Goal: Transaction & Acquisition: Purchase product/service

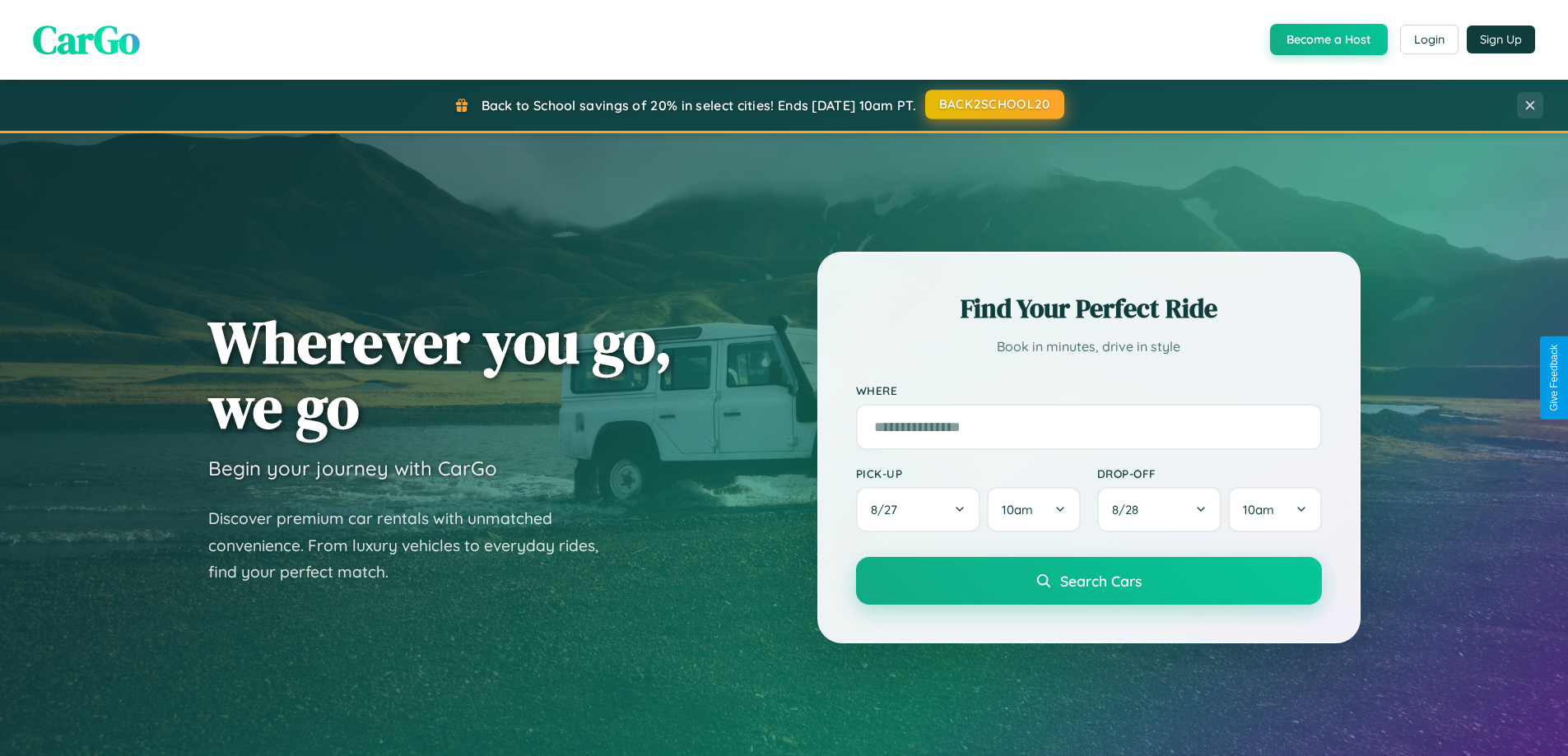
click at [994, 105] on button "BACK2SCHOOL20" at bounding box center [995, 105] width 139 height 29
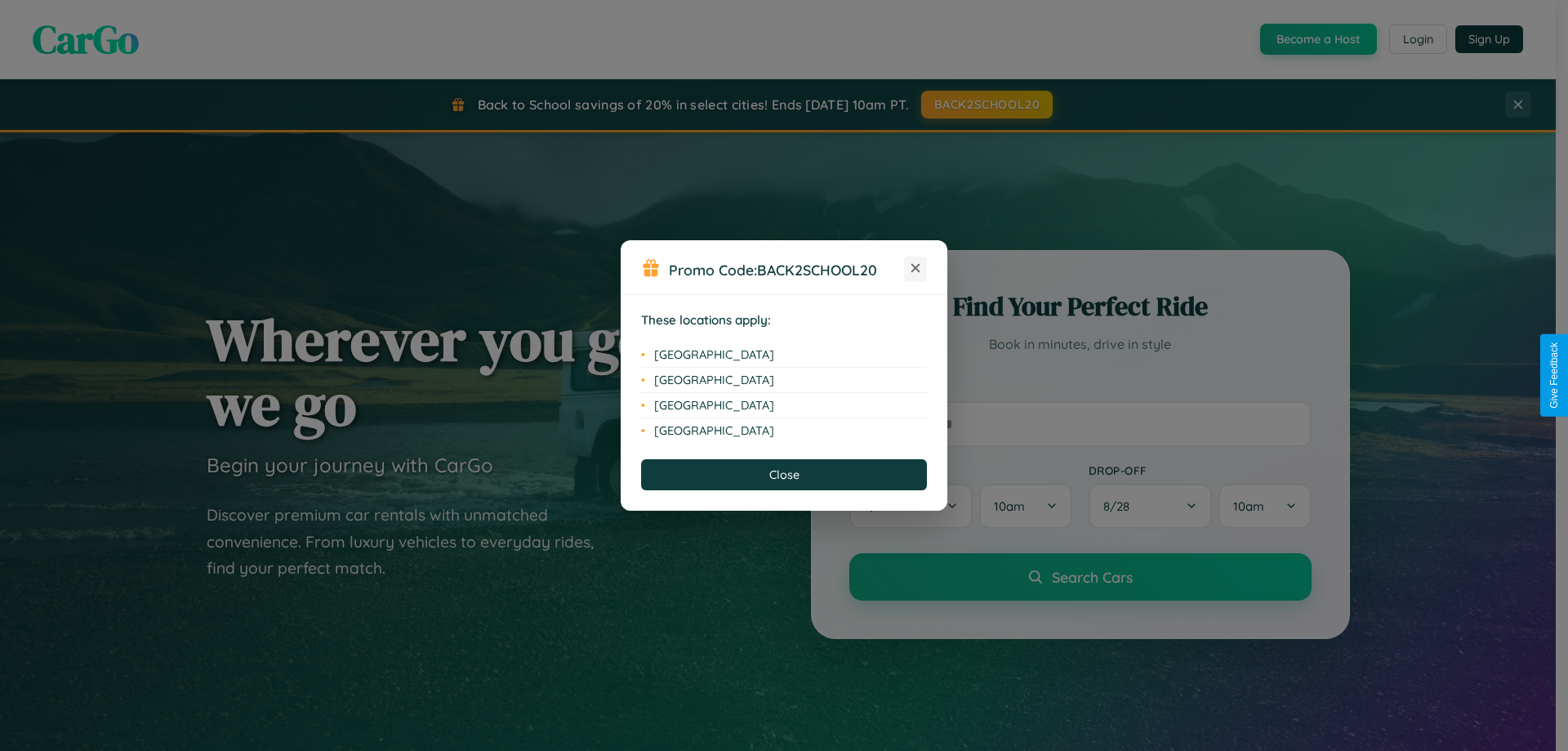
click at [915, 269] on icon at bounding box center [915, 268] width 9 height 9
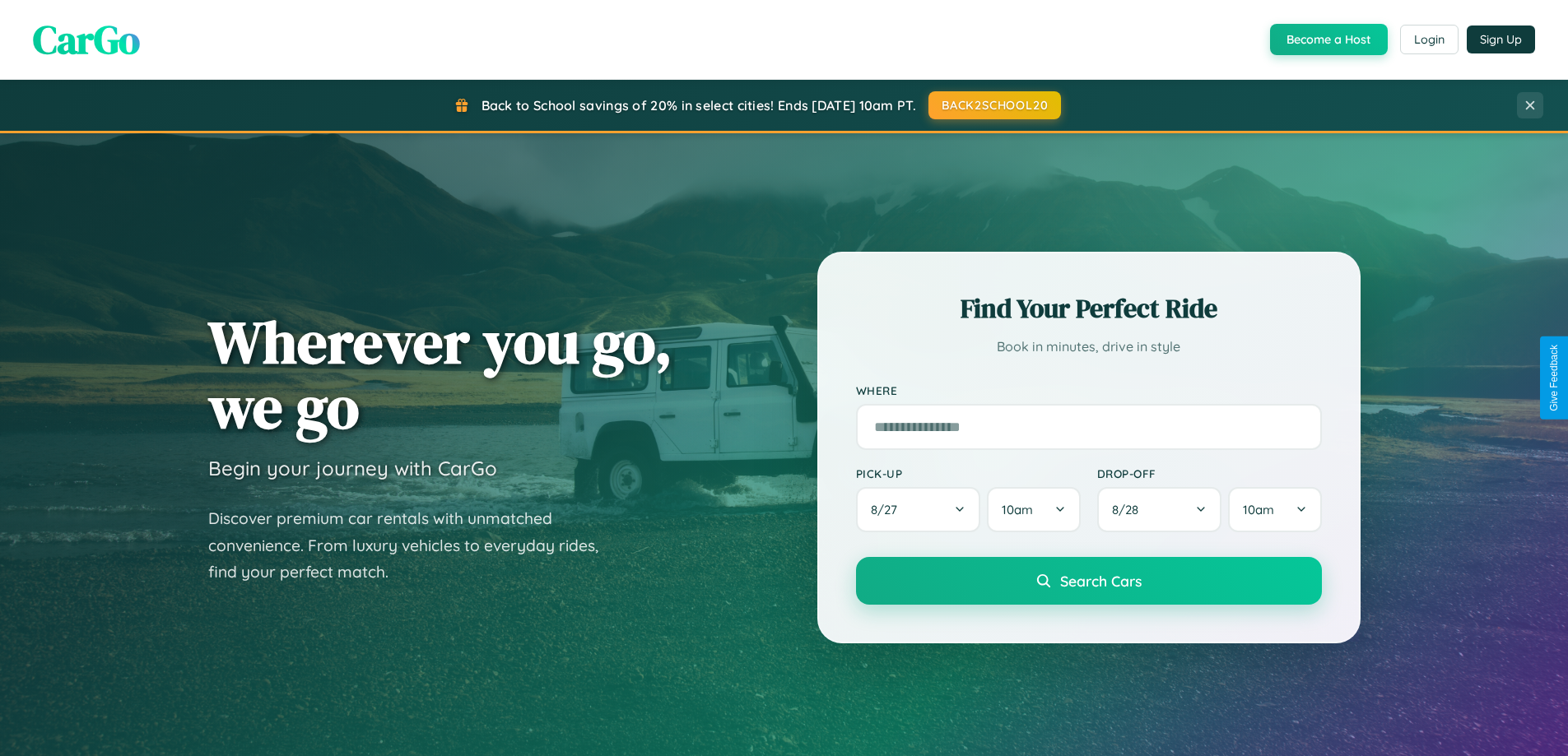
scroll to position [1132, 0]
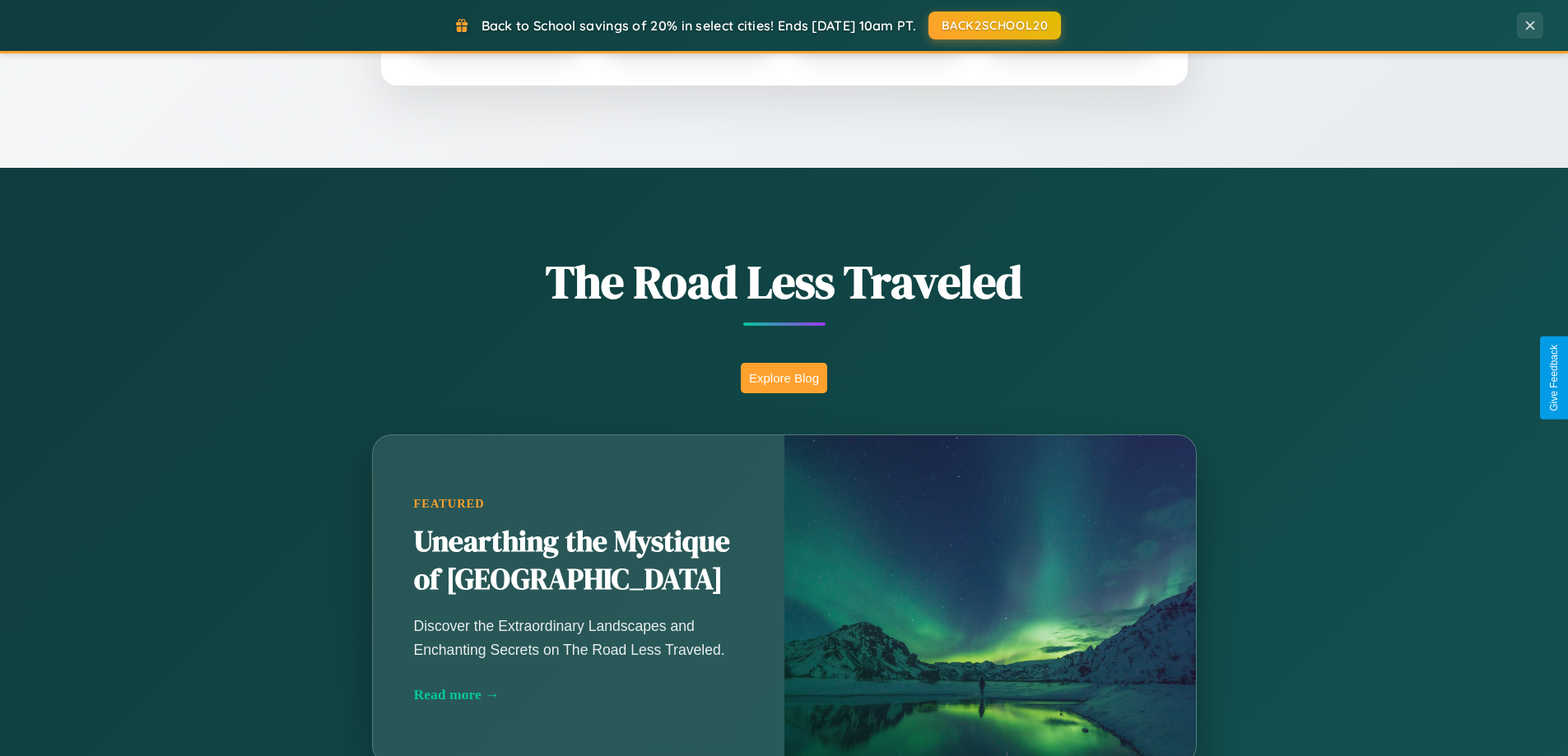
click at [784, 378] on button "Explore Blog" at bounding box center [784, 377] width 86 height 30
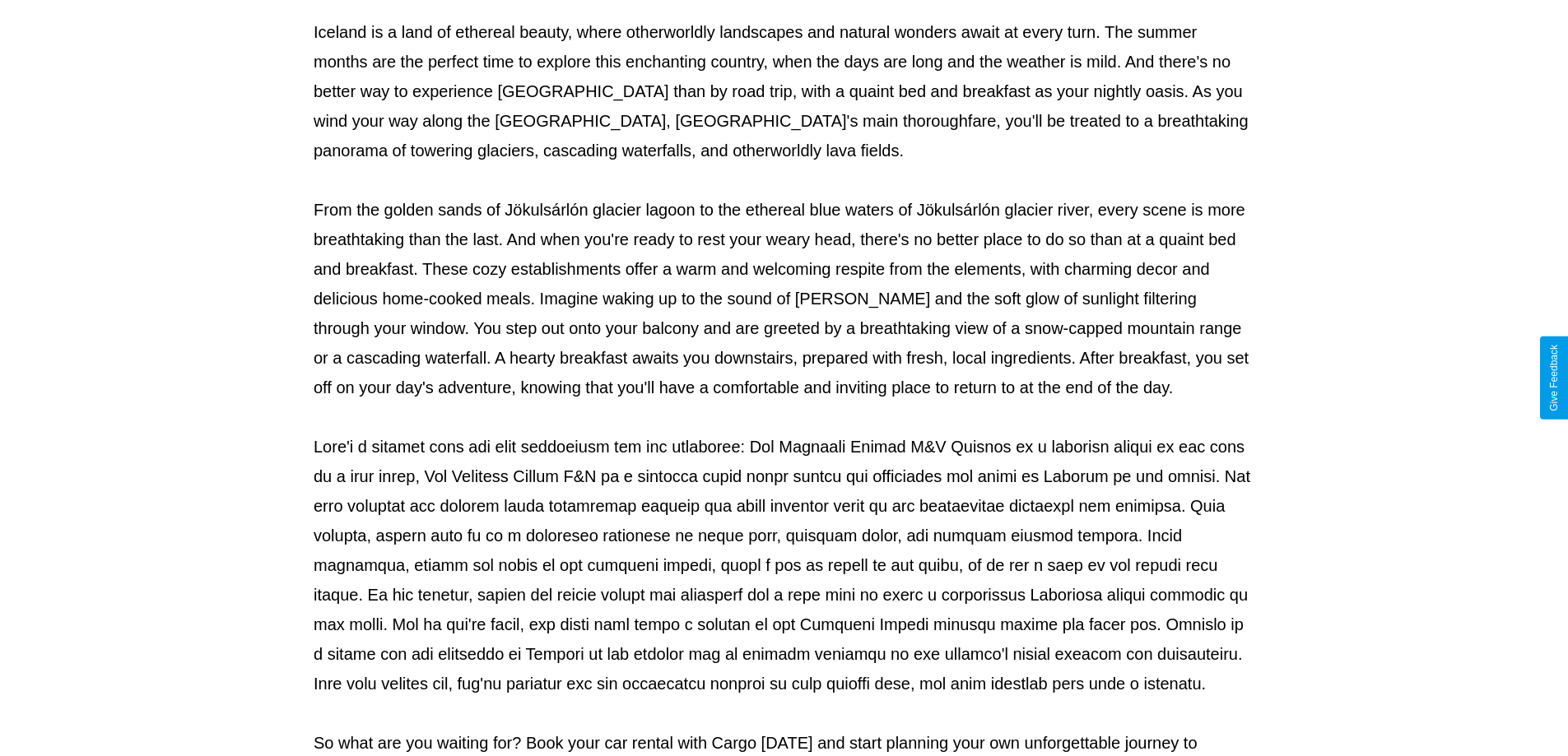
scroll to position [532, 0]
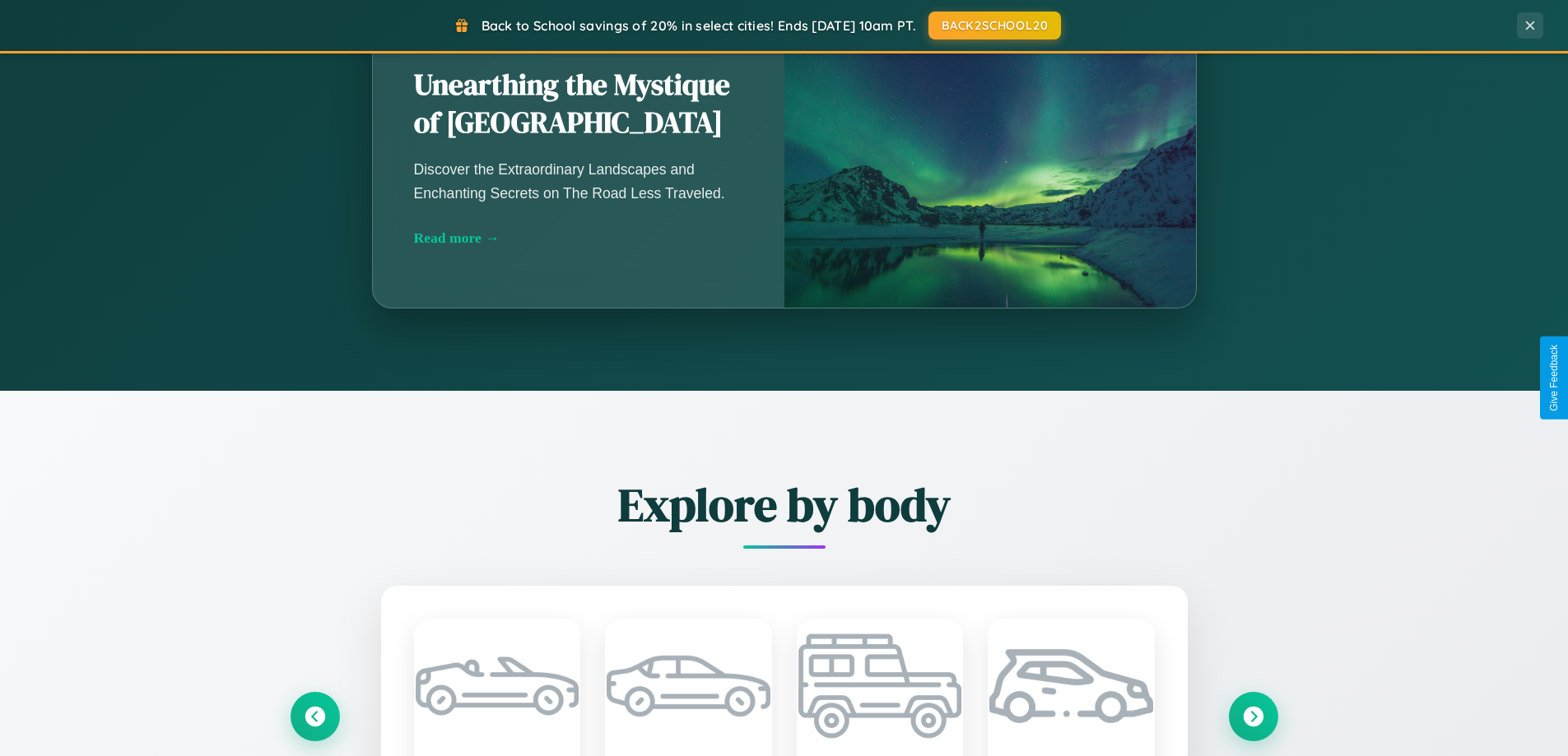
scroll to position [2281, 0]
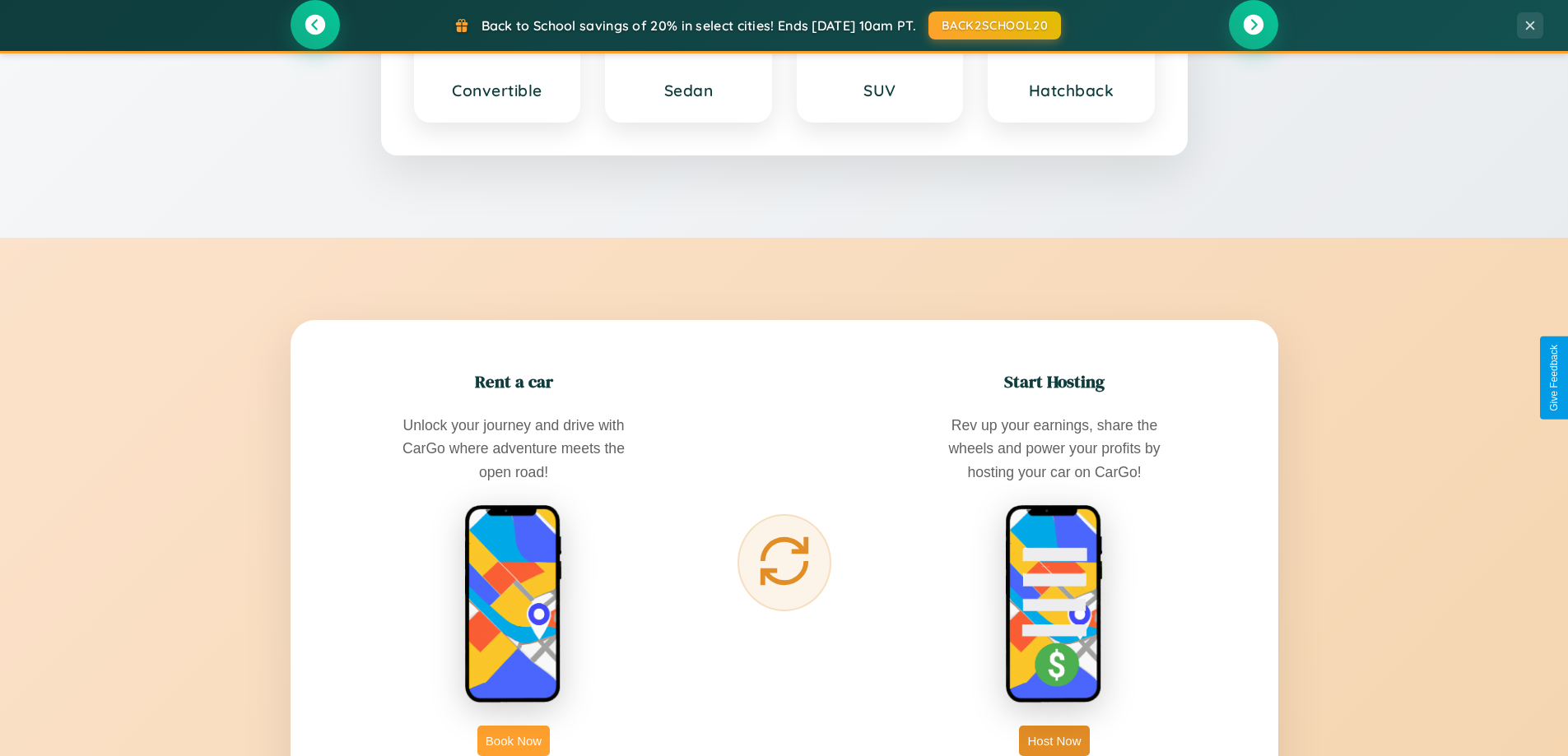
click at [514, 740] on button "Book Now" at bounding box center [514, 740] width 72 height 30
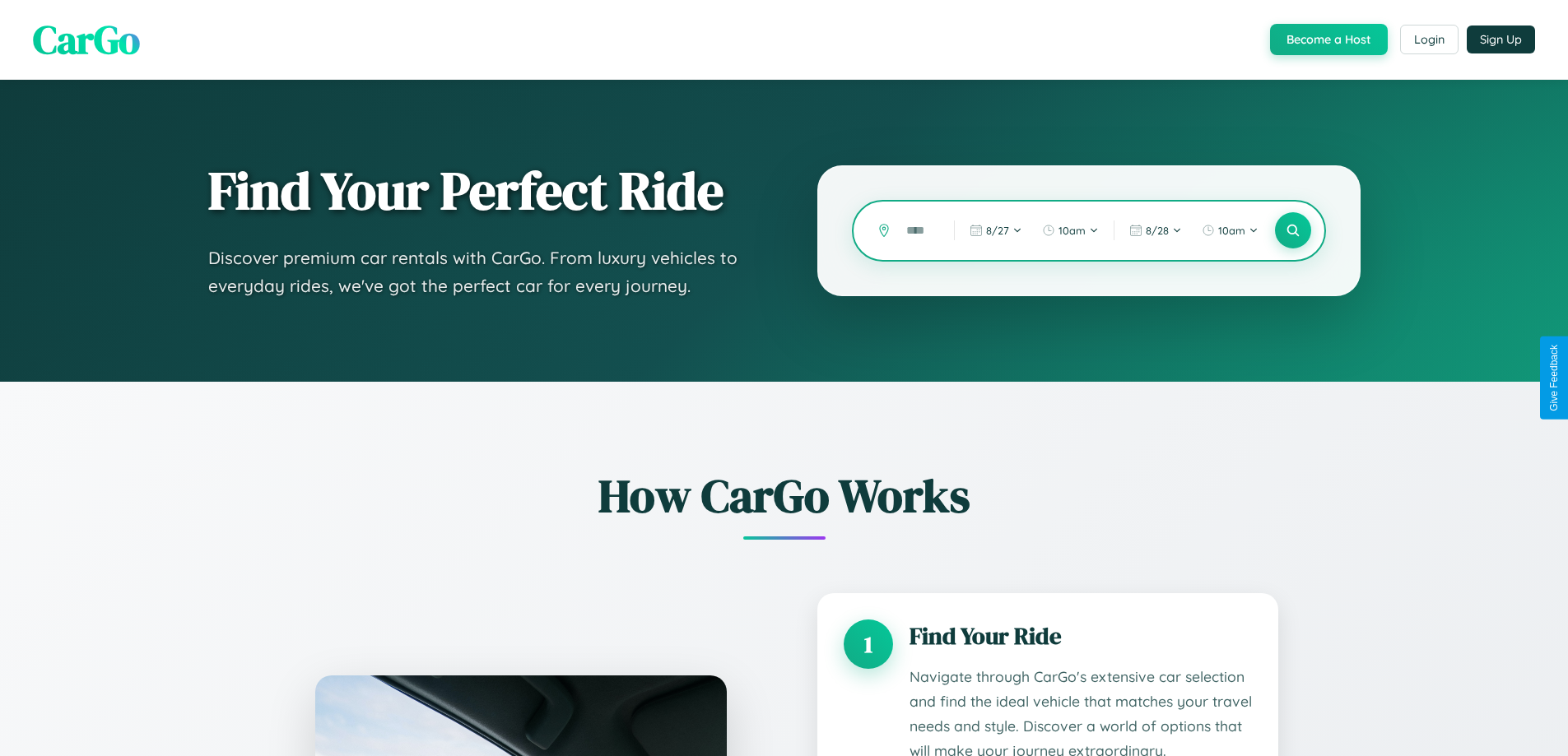
click at [917, 231] on input "text" at bounding box center [917, 231] width 39 height 28
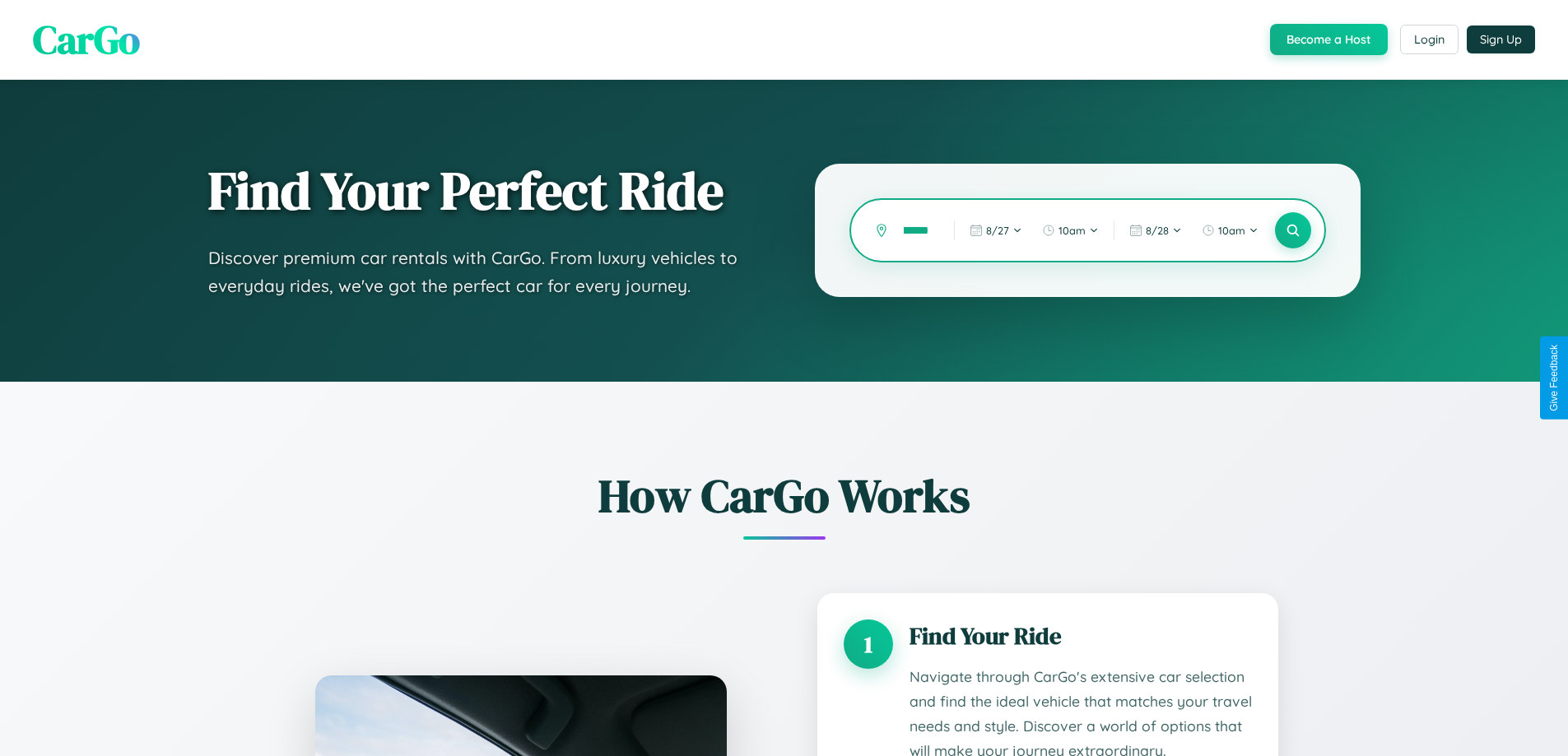
type input "********"
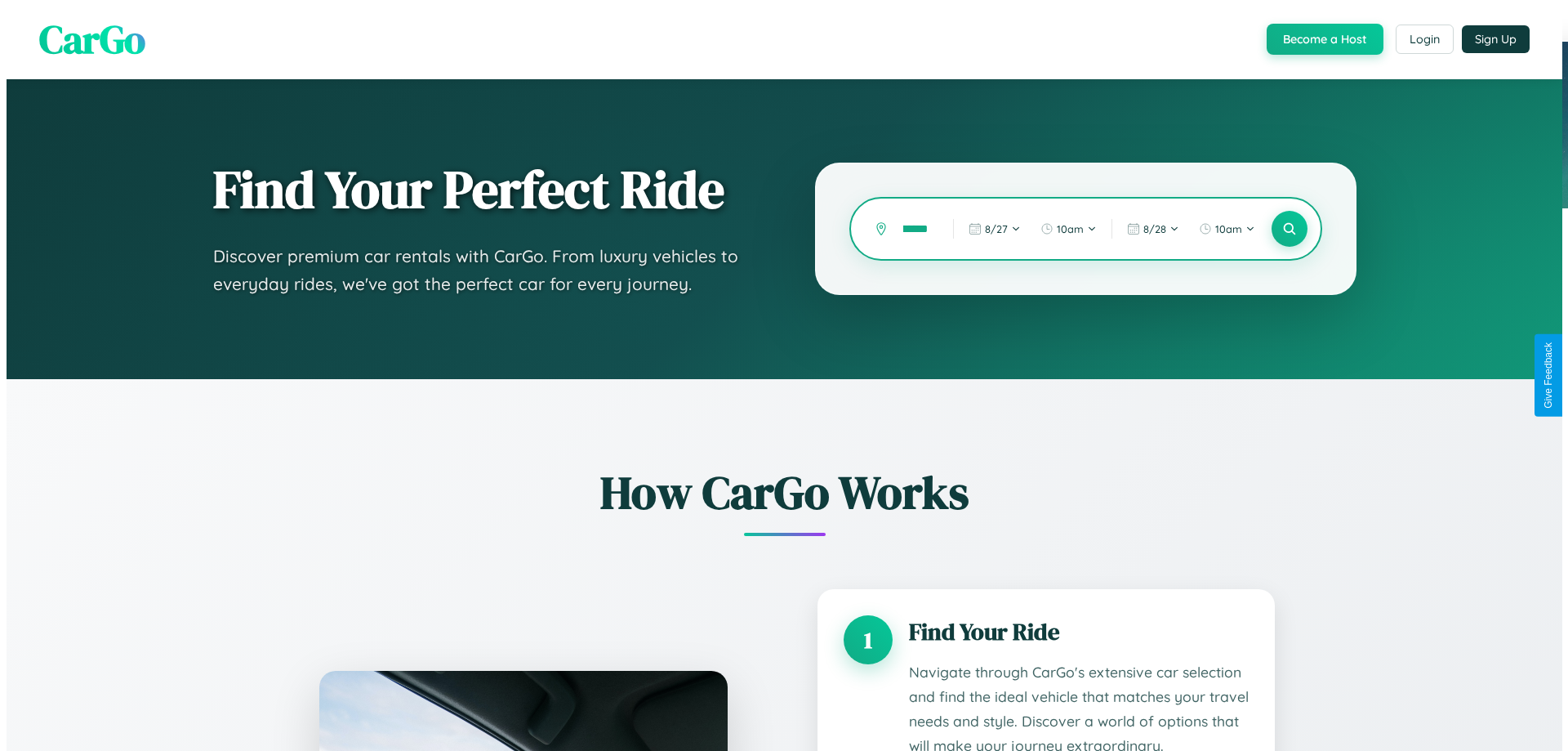
scroll to position [0, 28]
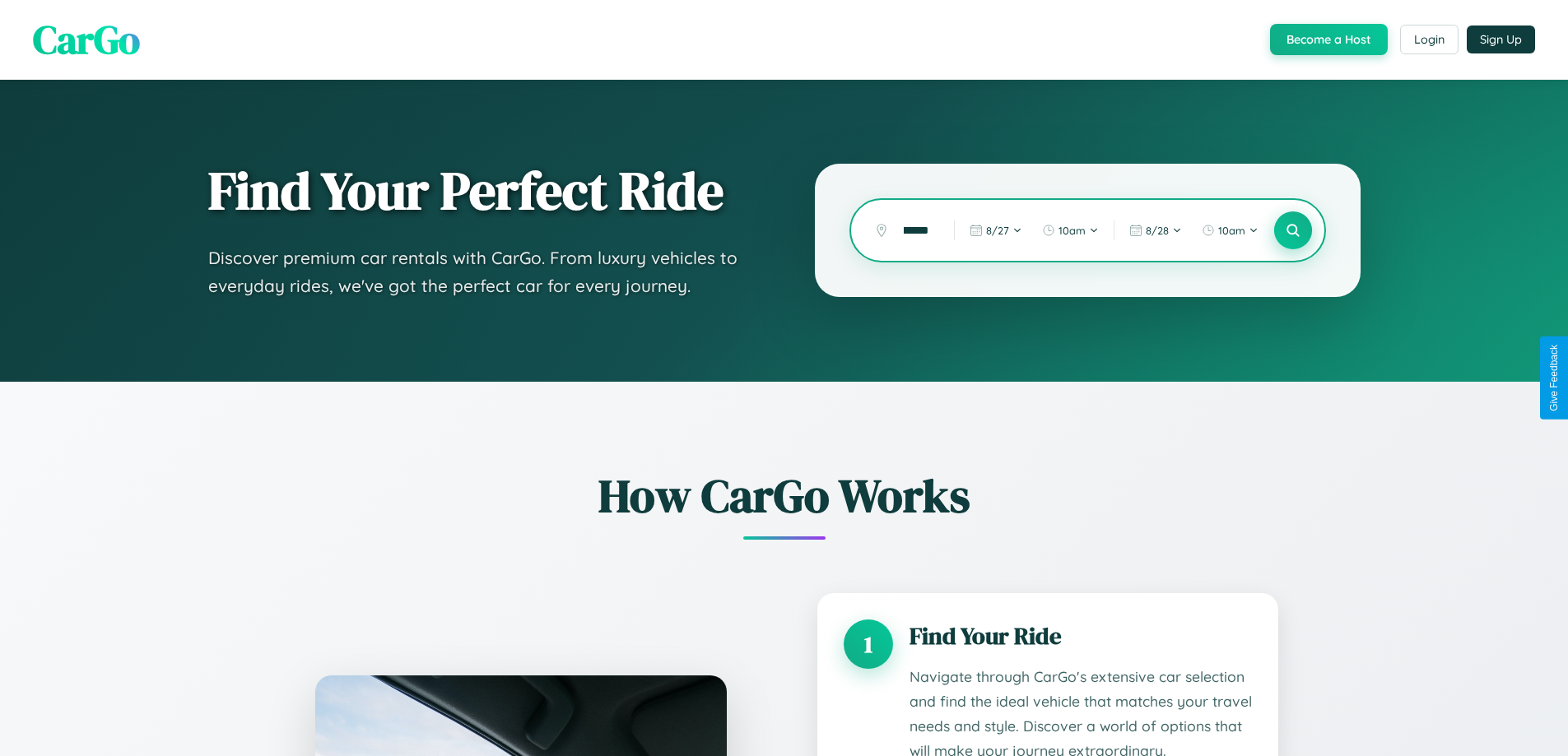
click at [1292, 231] on icon at bounding box center [1293, 231] width 16 height 16
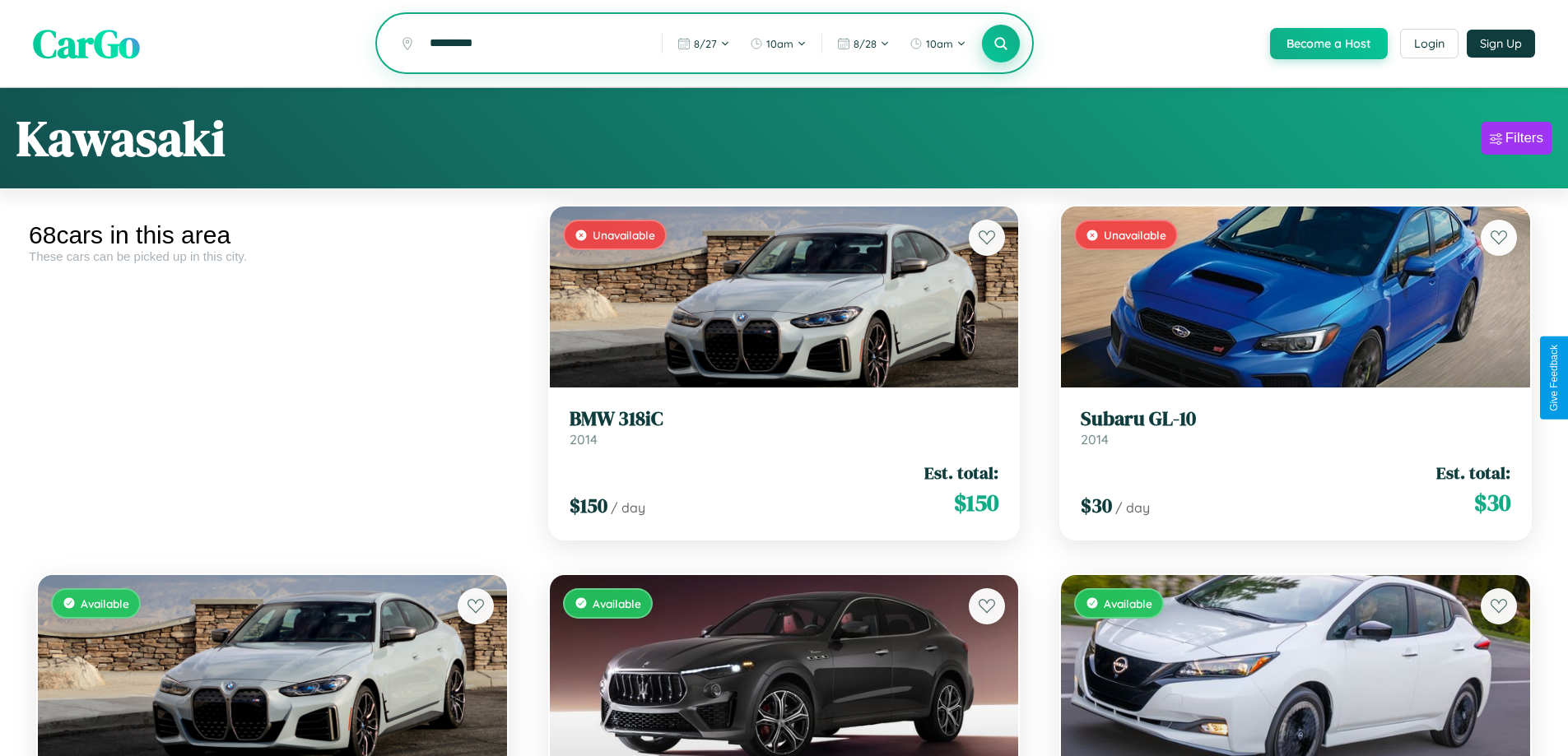
click at [999, 44] on icon at bounding box center [1001, 43] width 16 height 16
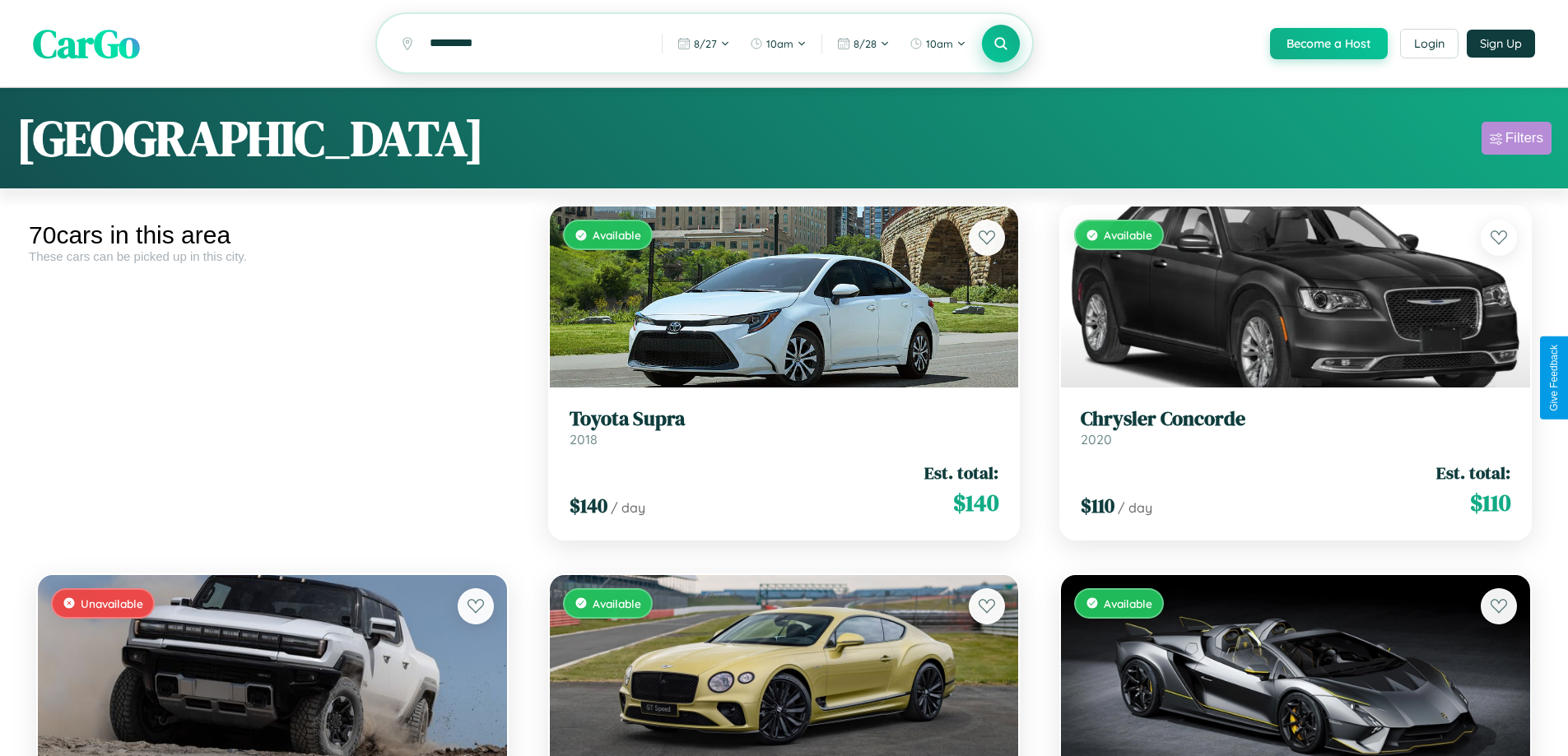
click at [1516, 141] on div "Filters" at bounding box center [1524, 138] width 38 height 17
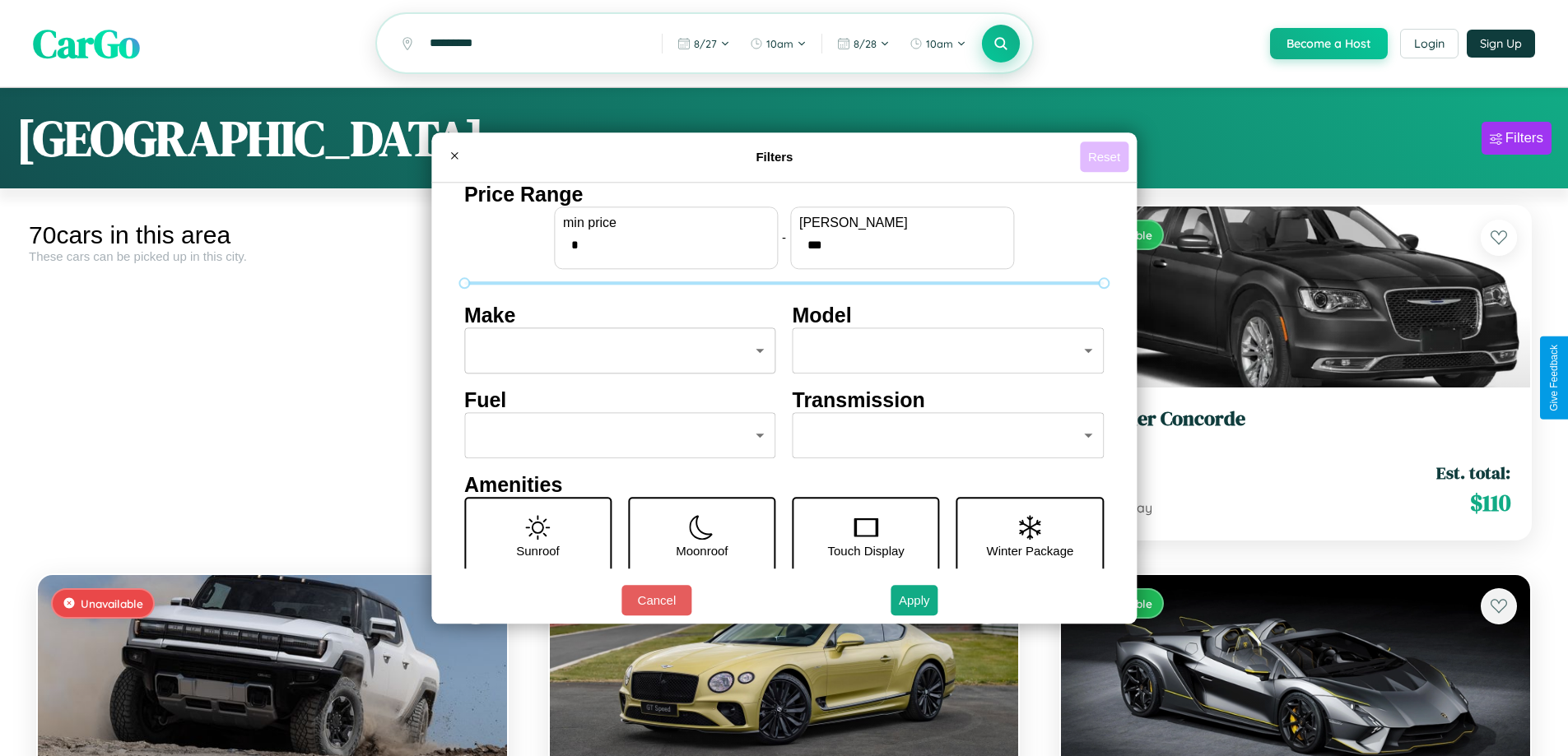
click at [1106, 156] on button "Reset" at bounding box center [1104, 156] width 49 height 30
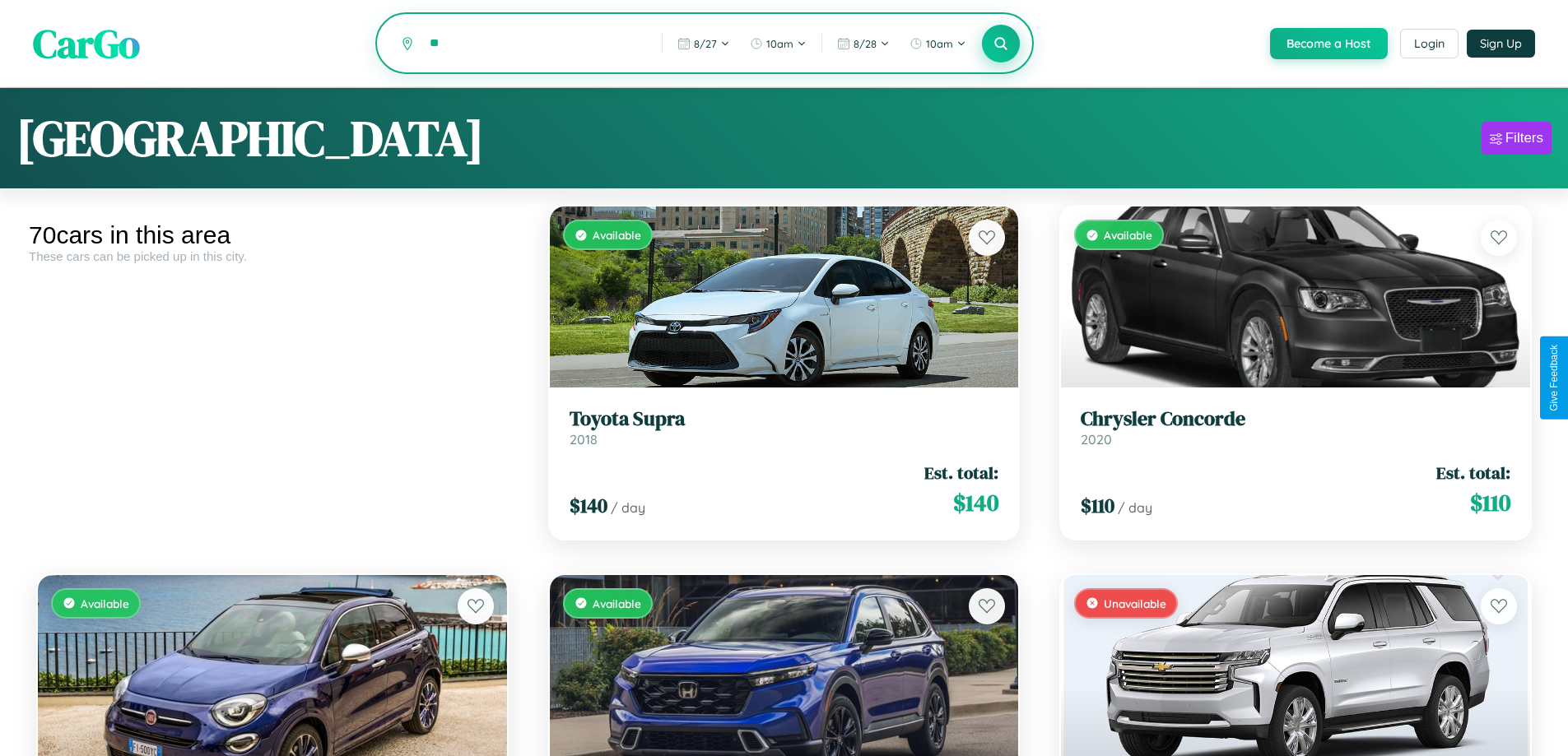
type input "*"
type input "****"
click at [999, 44] on icon at bounding box center [1001, 43] width 16 height 16
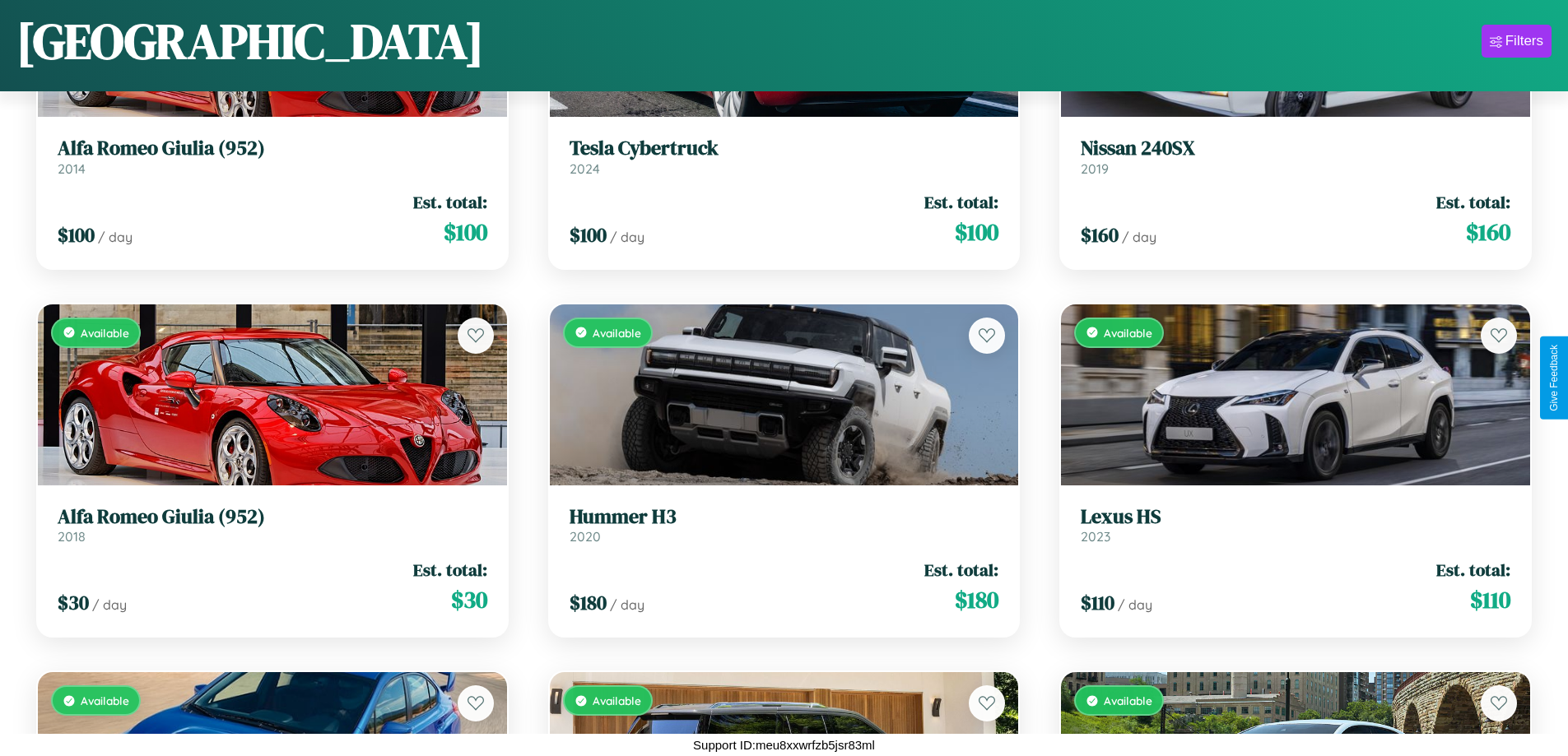
scroll to position [5758, 0]
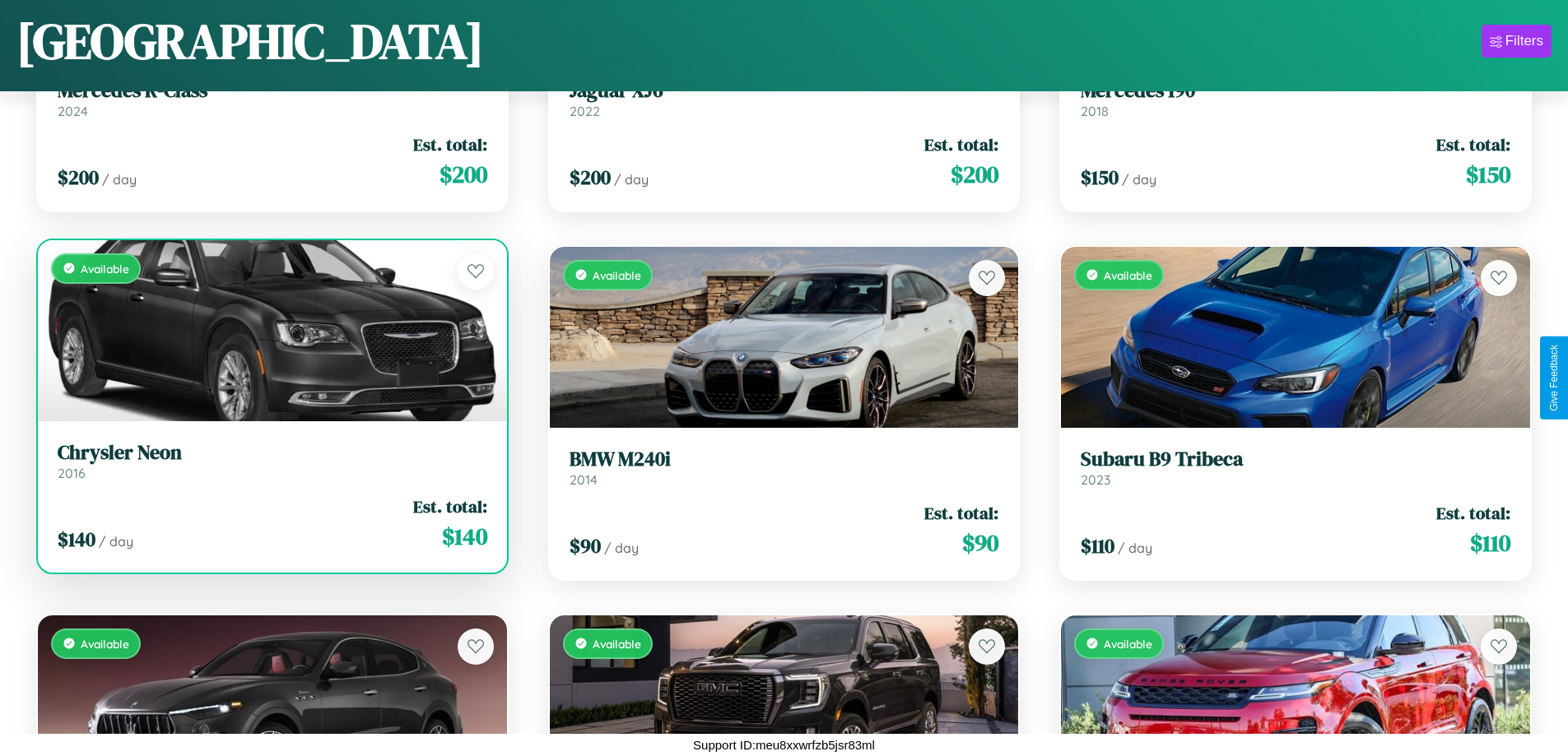
click at [270, 467] on link "Chrysler Neon 2016" at bounding box center [273, 461] width 430 height 40
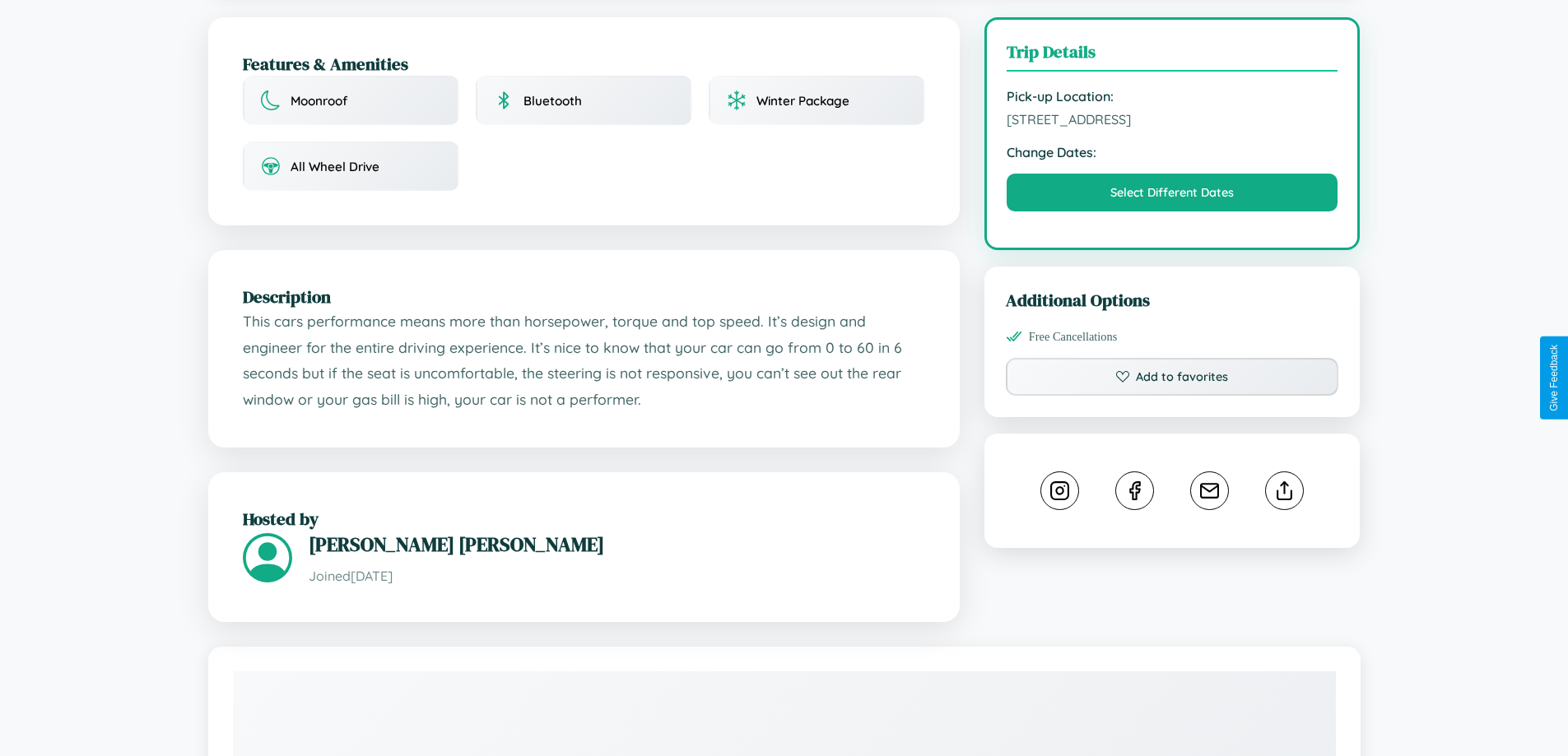
scroll to position [427, 0]
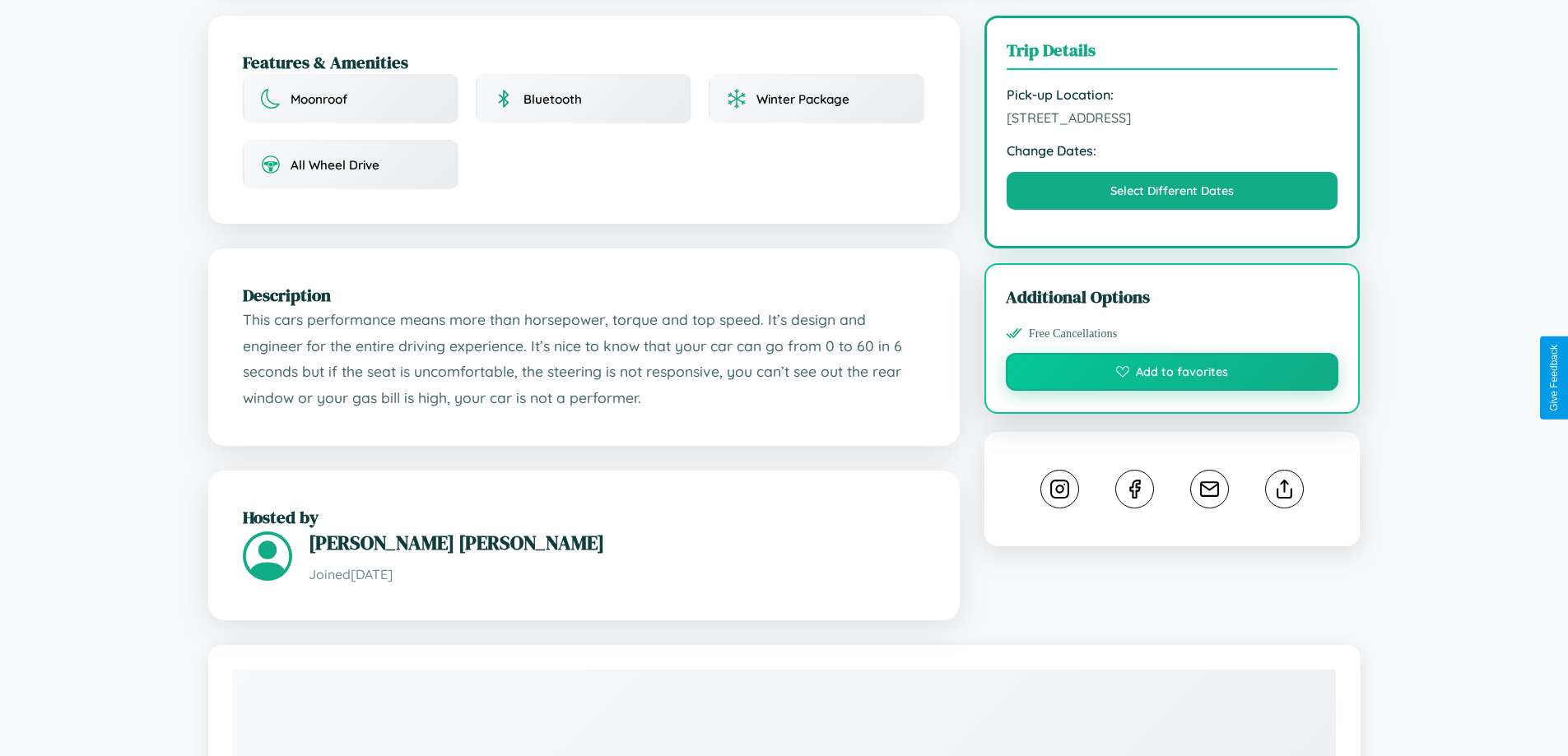
click at [1172, 375] on button "Add to favorites" at bounding box center [1171, 371] width 333 height 38
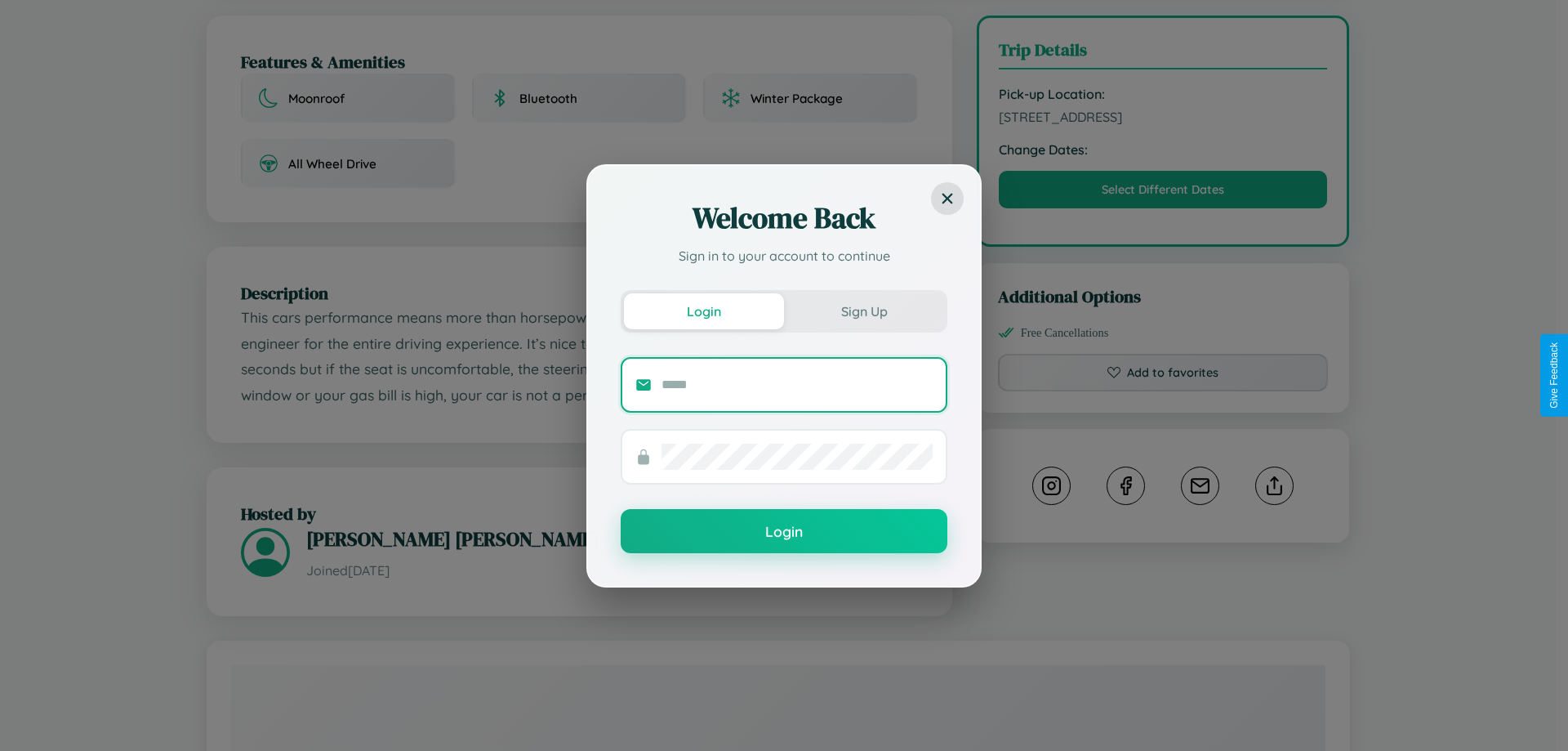
click at [797, 384] on input "text" at bounding box center [797, 384] width 272 height 26
type input "**********"
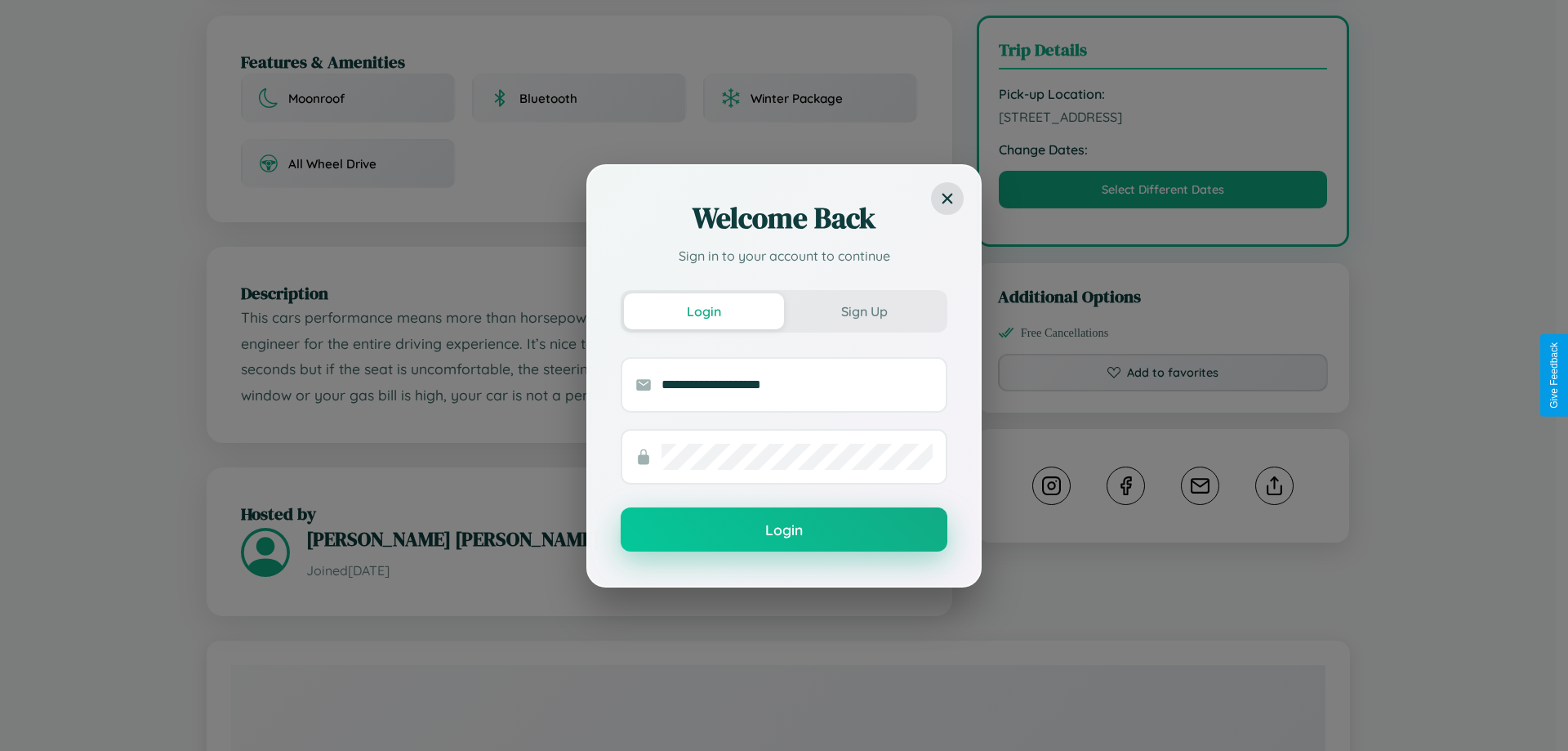
click at [784, 531] on button "Login" at bounding box center [784, 529] width 327 height 44
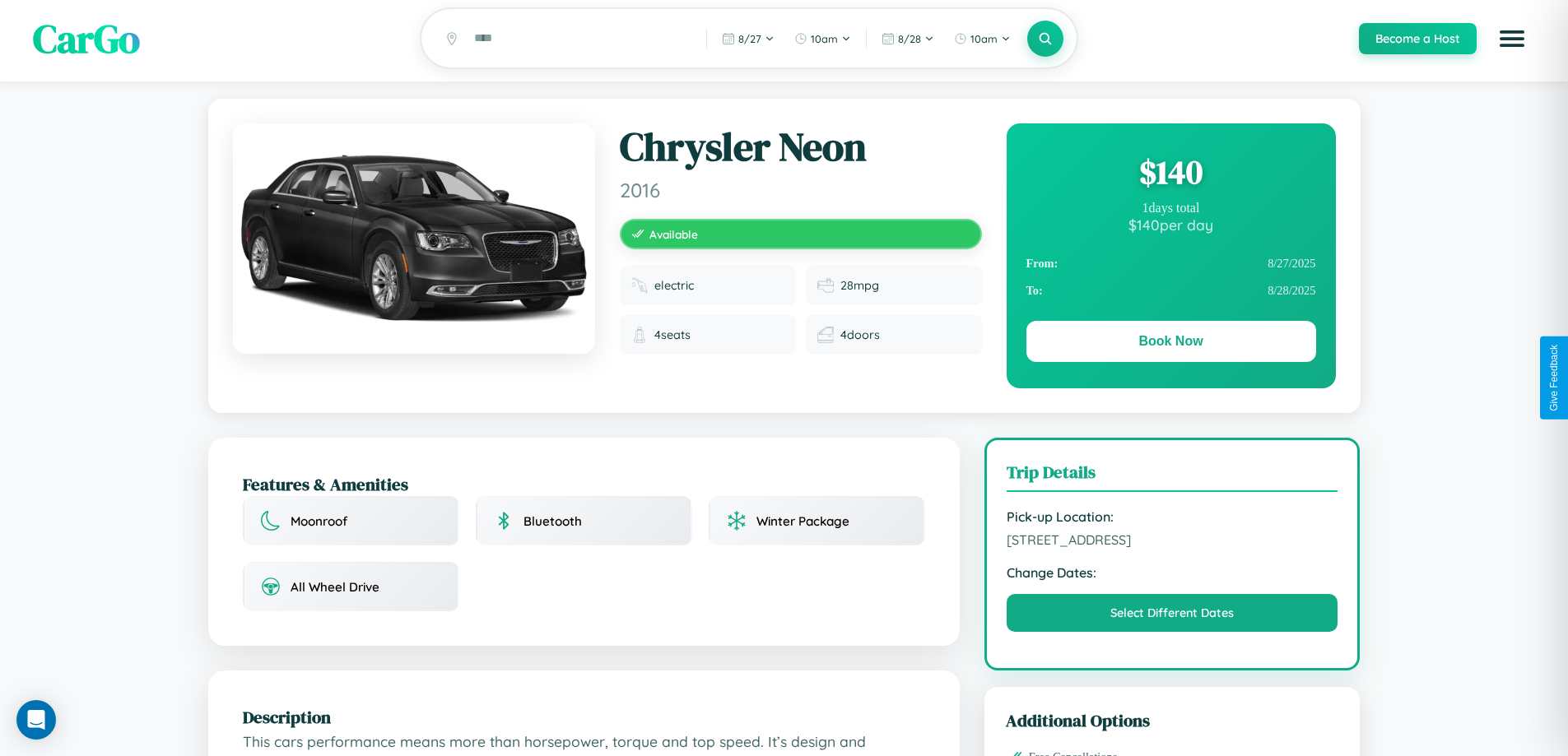
scroll to position [0, 0]
